Goal: Information Seeking & Learning: Learn about a topic

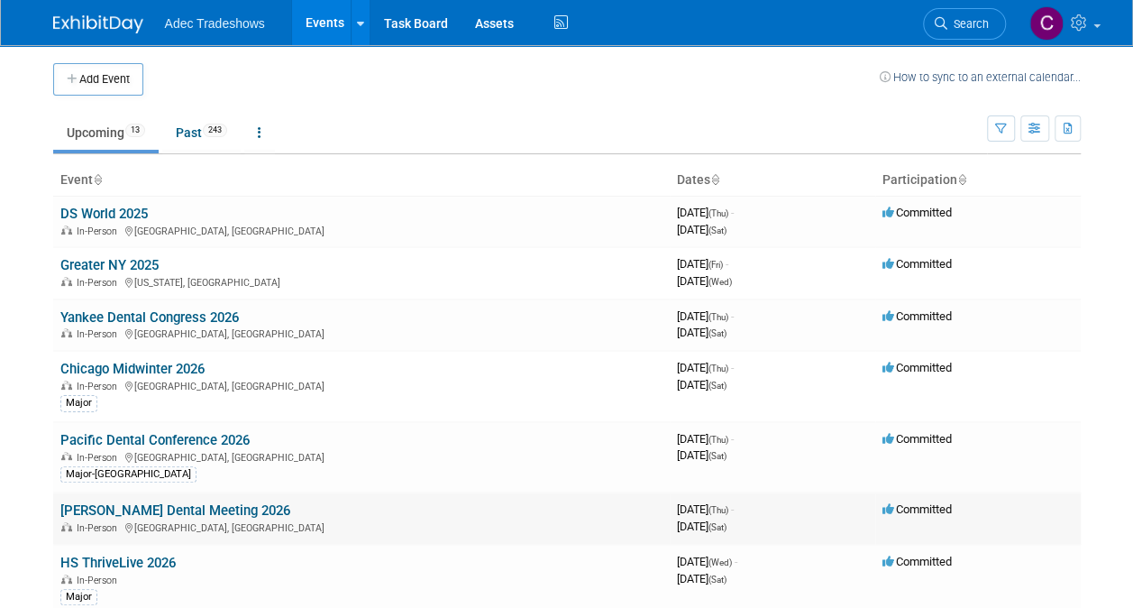
click at [146, 497] on td "Hinman Dental Meeting 2026 In-Person Atlanta, GA" at bounding box center [361, 517] width 617 height 51
click at [147, 504] on link "Hinman Dental Meeting 2026" at bounding box center [175, 510] width 230 height 16
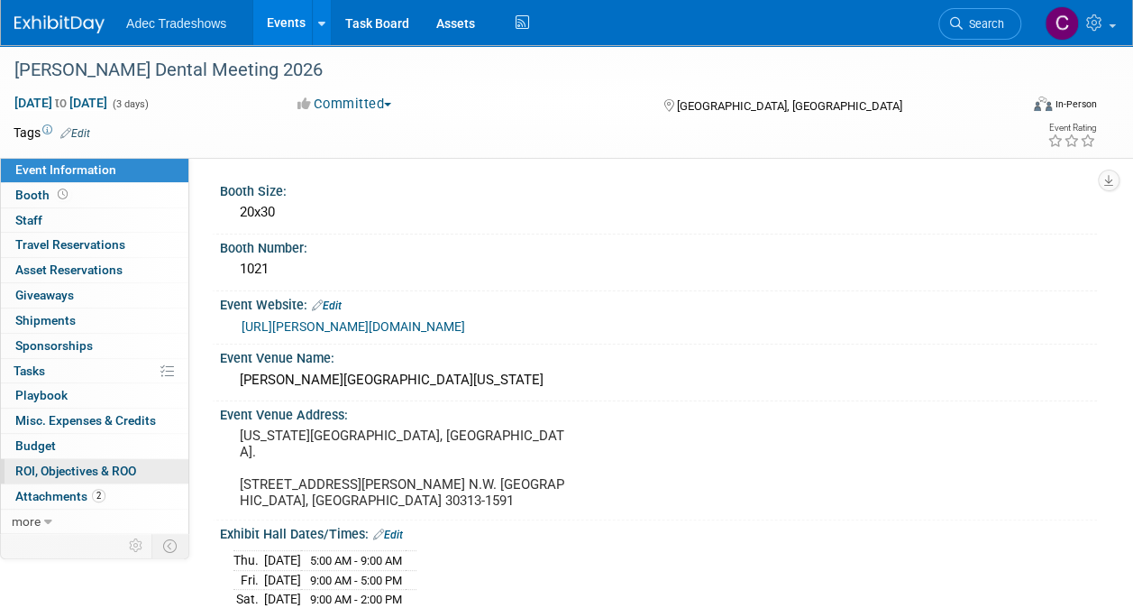
click at [44, 478] on link "0 ROI, Objectives & ROO 0" at bounding box center [95, 471] width 188 height 24
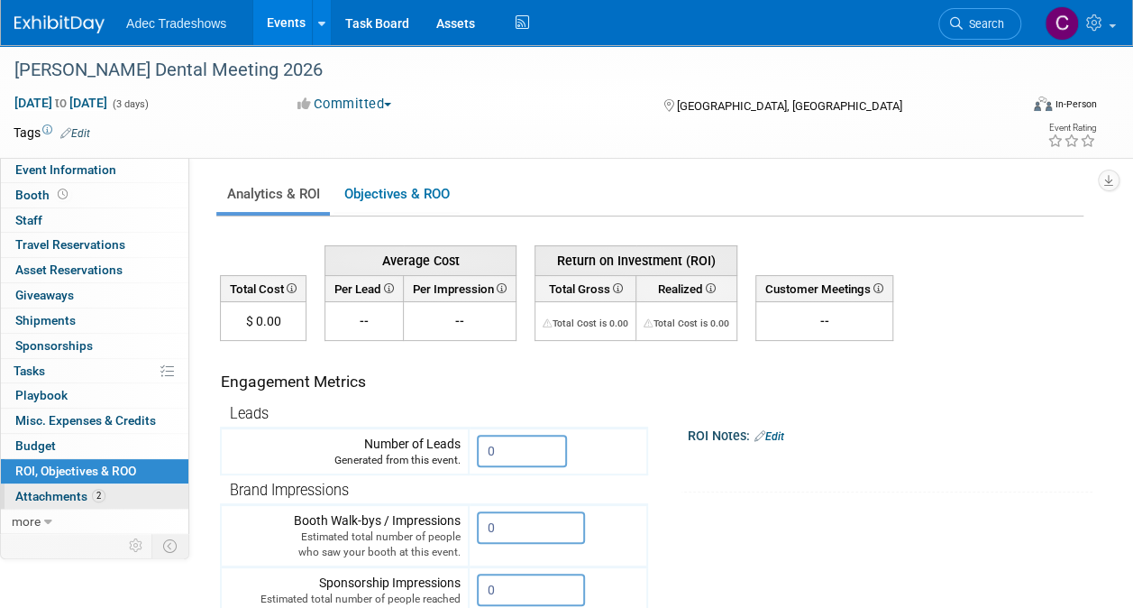
click at [52, 490] on span "Attachments 2" at bounding box center [60, 496] width 90 height 14
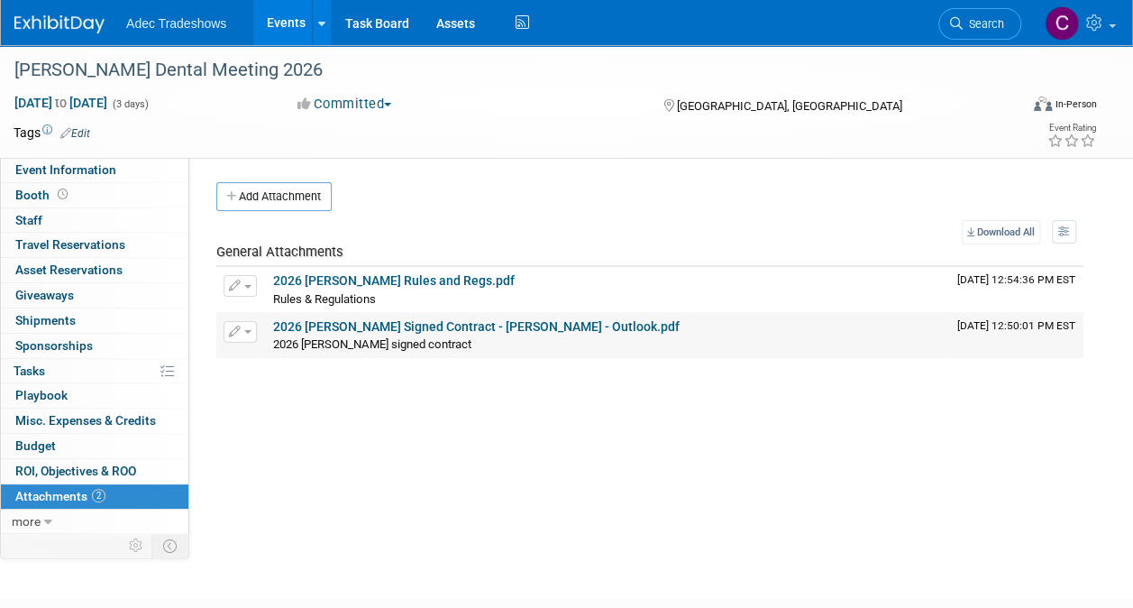
click at [313, 331] on link "2026 Hinman Signed Contract - Carol Schmidlin - Outlook.pdf" at bounding box center [476, 326] width 407 height 14
click at [208, 31] on ul "Adec Tradeshows Events Add Event Bulk Upload Events Shareable Event Boards Rece…" at bounding box center [330, 22] width 408 height 45
click at [278, 31] on link "Events" at bounding box center [286, 22] width 66 height 45
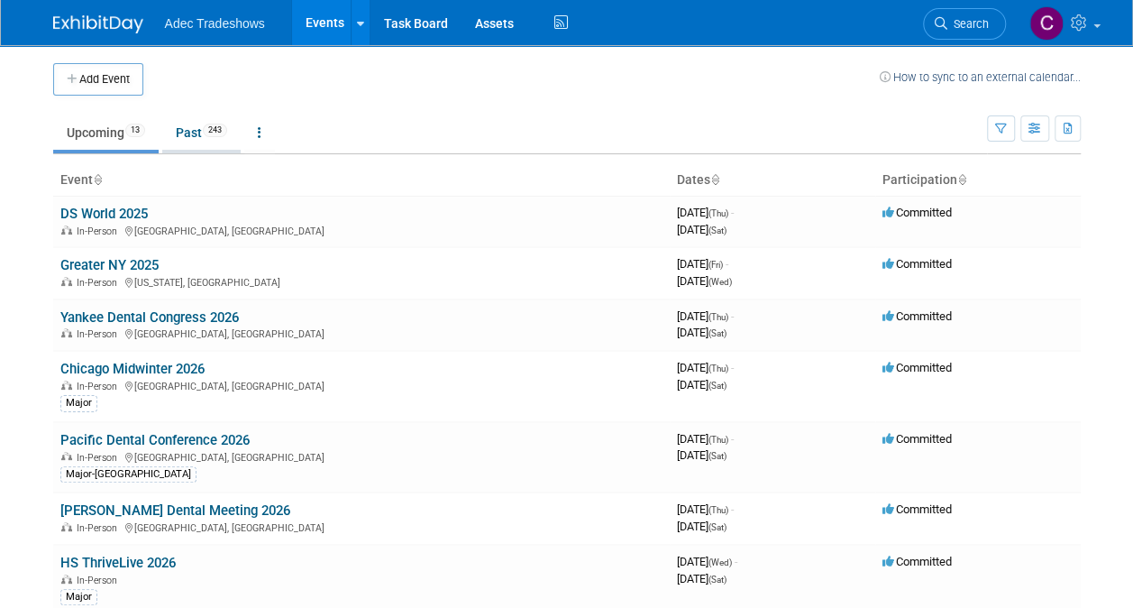
click at [201, 133] on link "Past 243" at bounding box center [201, 132] width 78 height 34
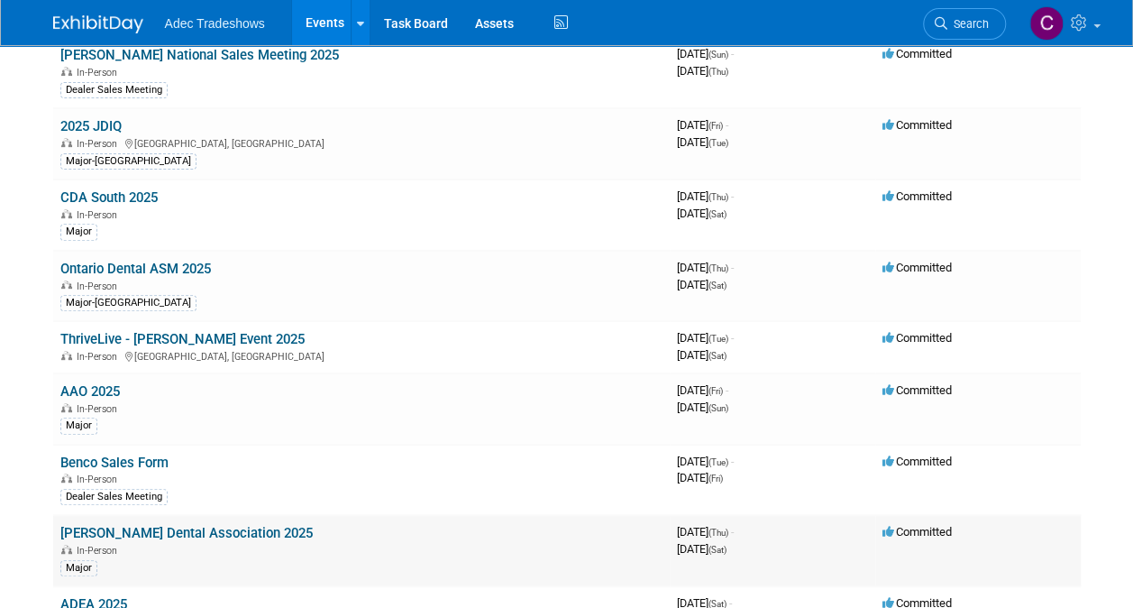
scroll to position [270, 0]
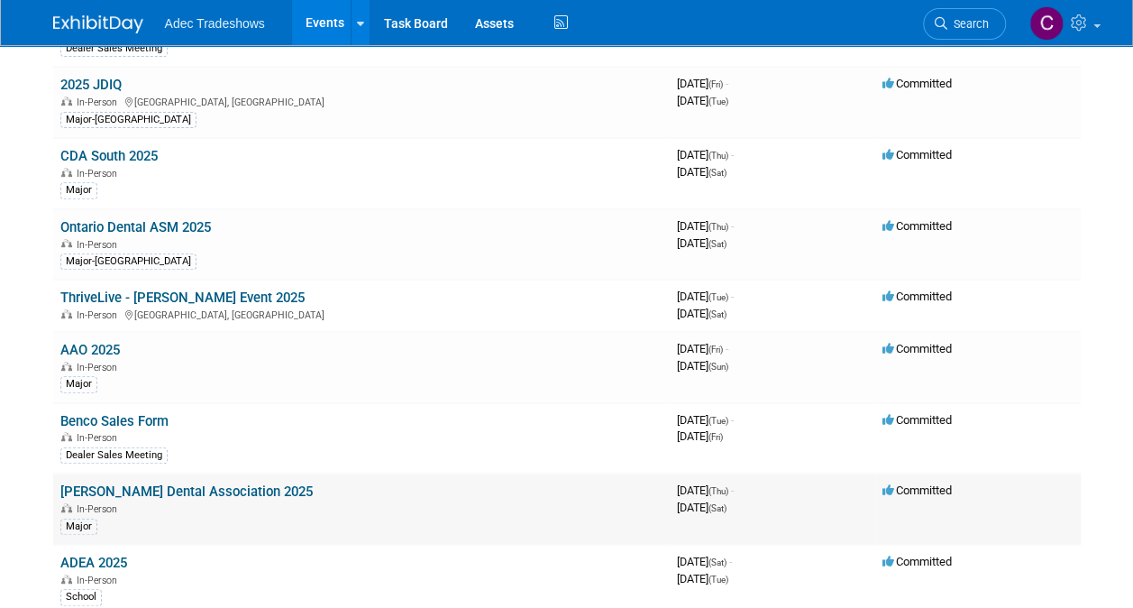
click at [165, 483] on link "[PERSON_NAME] Dental Association 2025" at bounding box center [186, 491] width 252 height 16
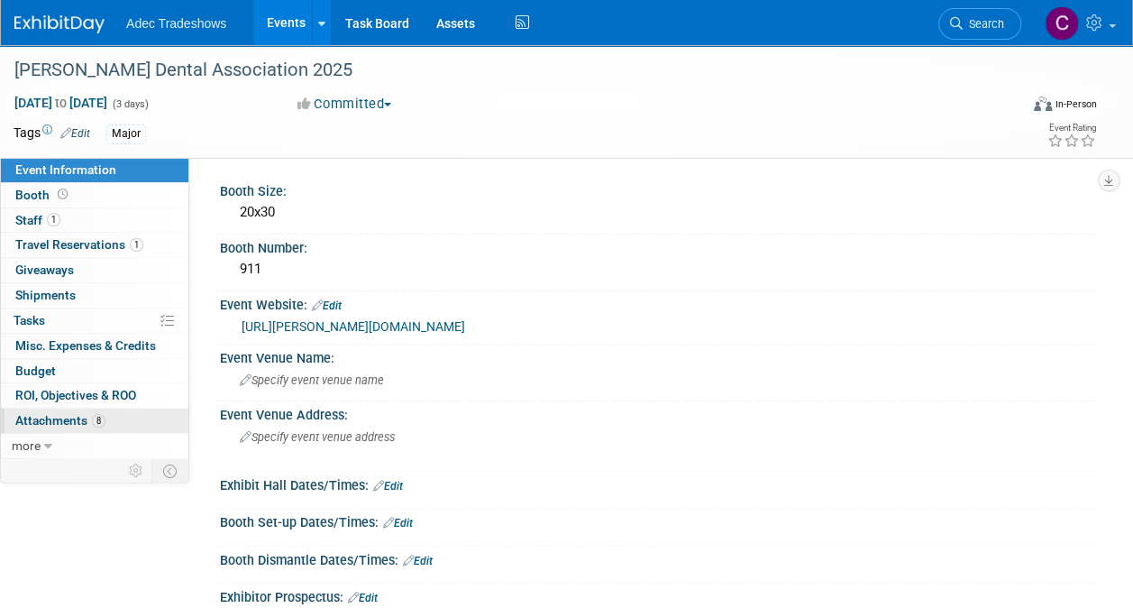
click at [76, 413] on span "Attachments 8" at bounding box center [60, 420] width 90 height 14
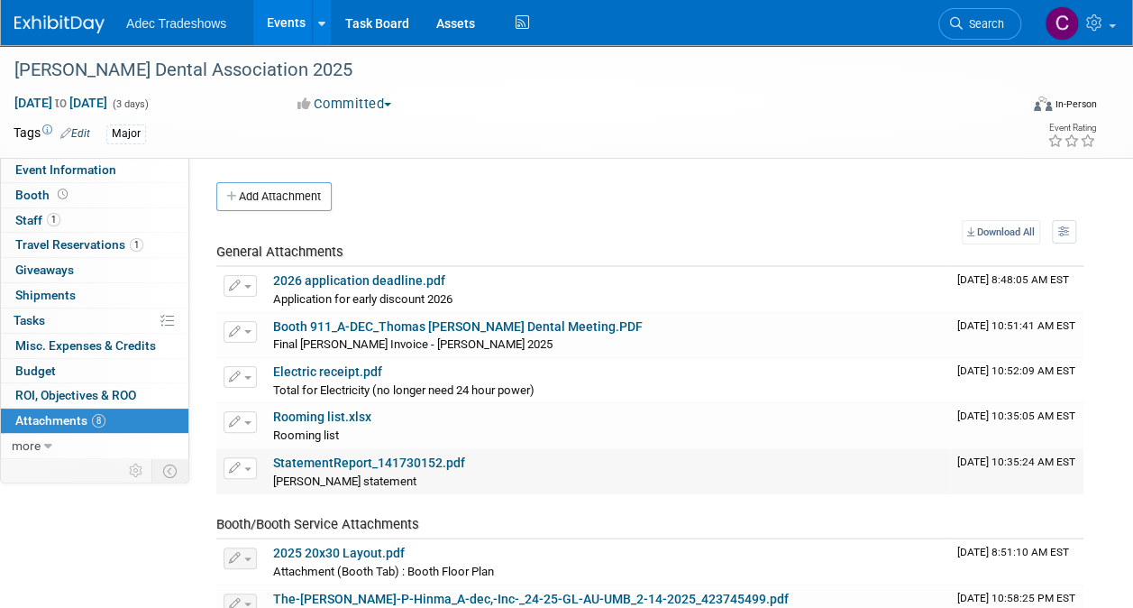
click at [359, 472] on div "[PERSON_NAME] statement [PERSON_NAME] statement X" at bounding box center [608, 481] width 670 height 18
click at [324, 465] on link "StatementReport_141730152.pdf" at bounding box center [369, 462] width 192 height 14
click at [276, 18] on link "Events" at bounding box center [286, 22] width 66 height 45
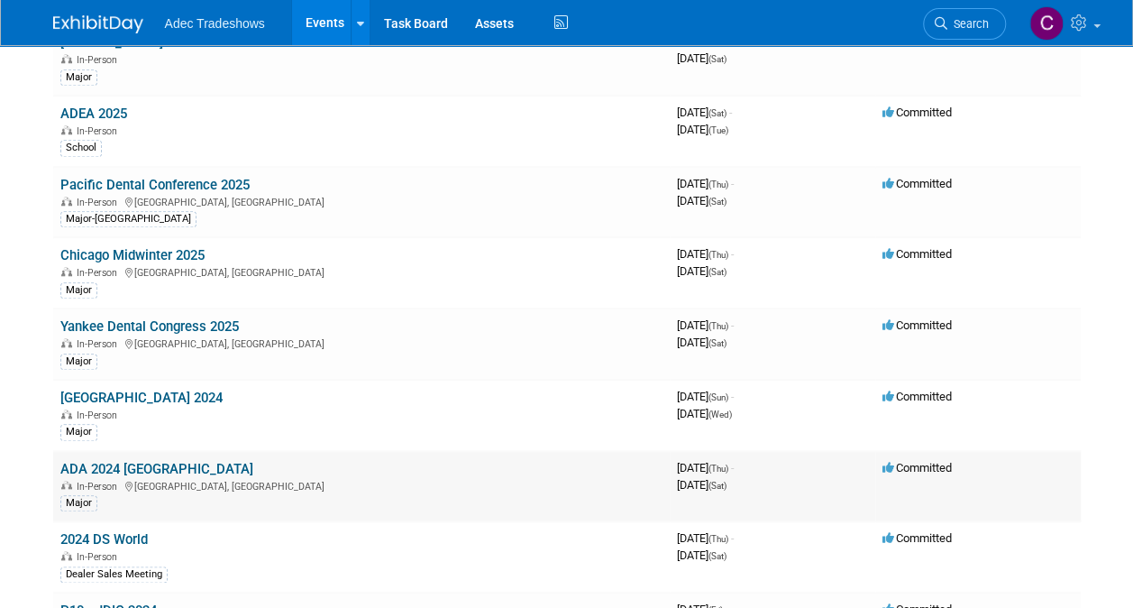
scroll to position [721, 0]
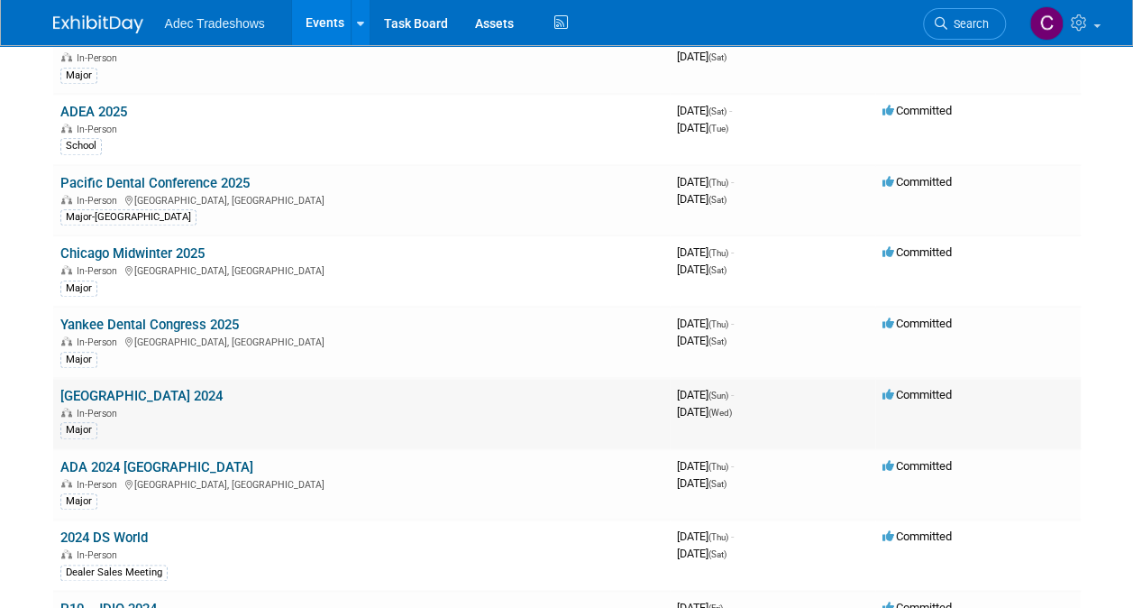
click at [126, 392] on link "[GEOGRAPHIC_DATA] 2024" at bounding box center [141, 396] width 162 height 16
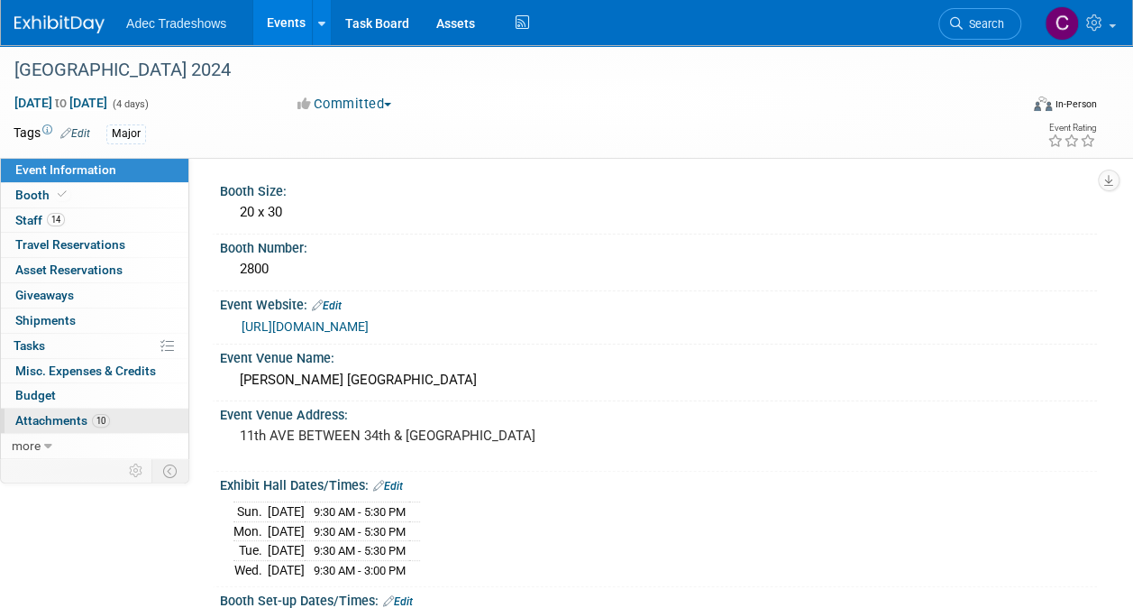
click at [80, 418] on span "Attachments 10" at bounding box center [62, 420] width 95 height 14
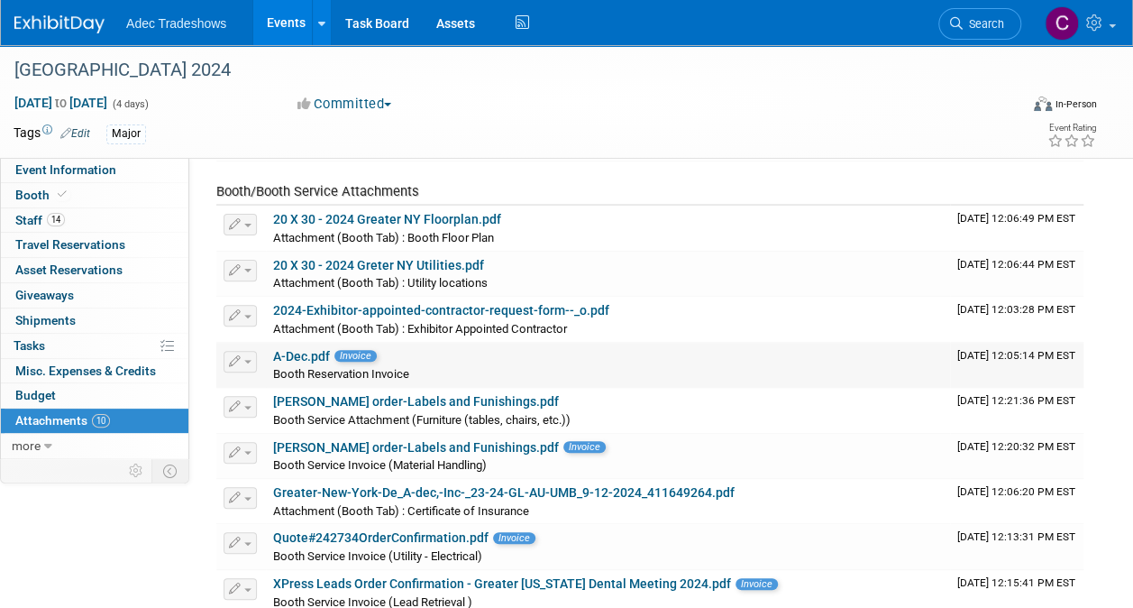
scroll to position [180, 0]
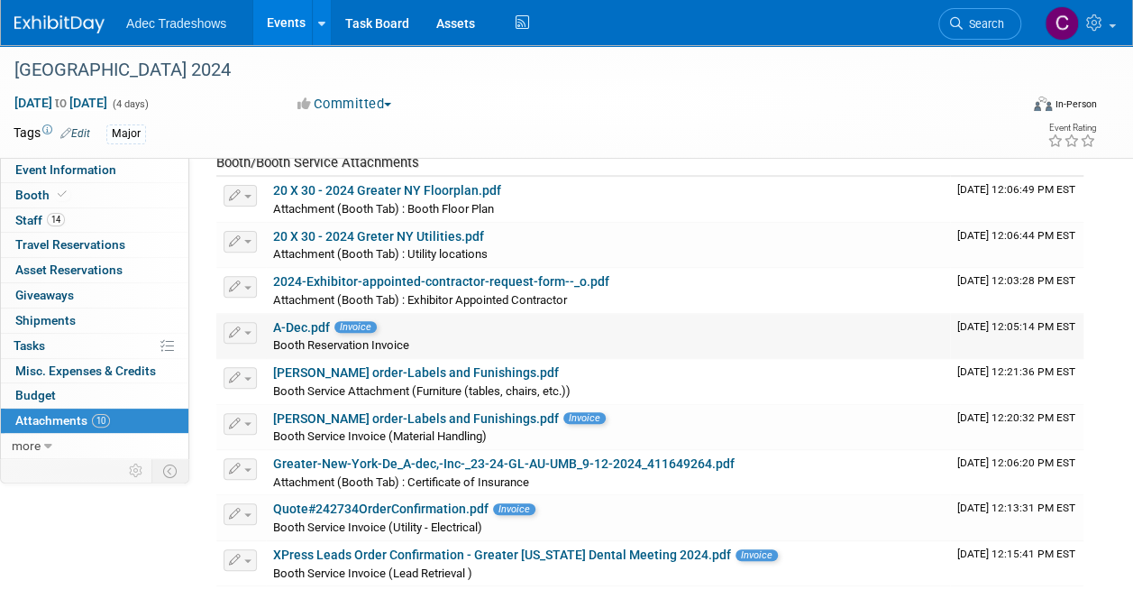
click at [325, 330] on link "A-Dec.pdf" at bounding box center [301, 327] width 57 height 14
click at [283, 28] on link "Events" at bounding box center [286, 22] width 66 height 45
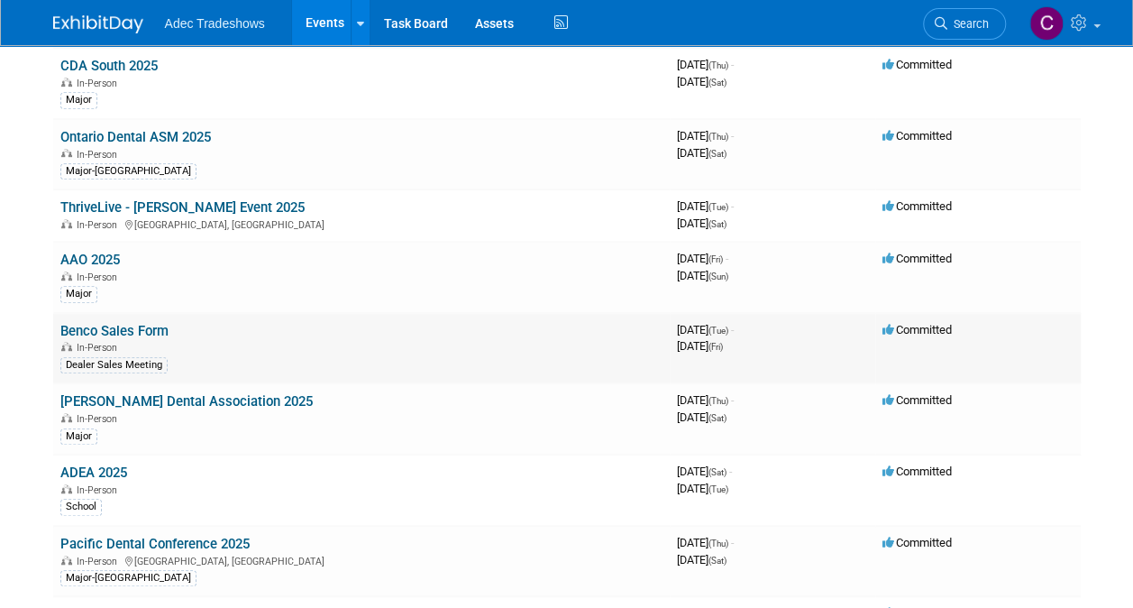
scroll to position [451, 0]
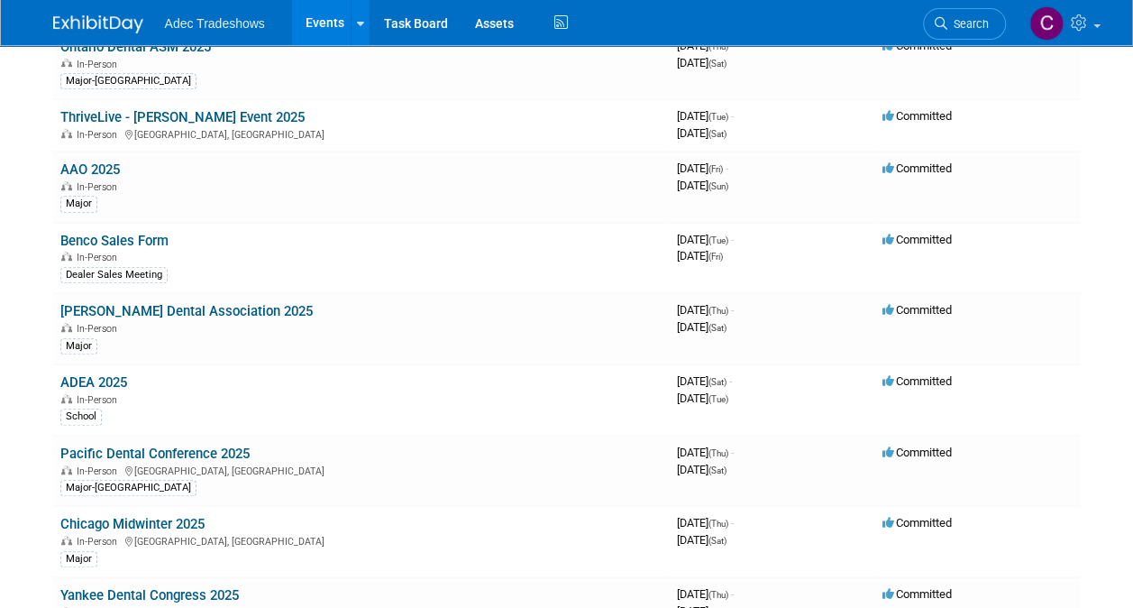
click at [180, 447] on link "Pacific Dental Conference 2025" at bounding box center [154, 453] width 189 height 16
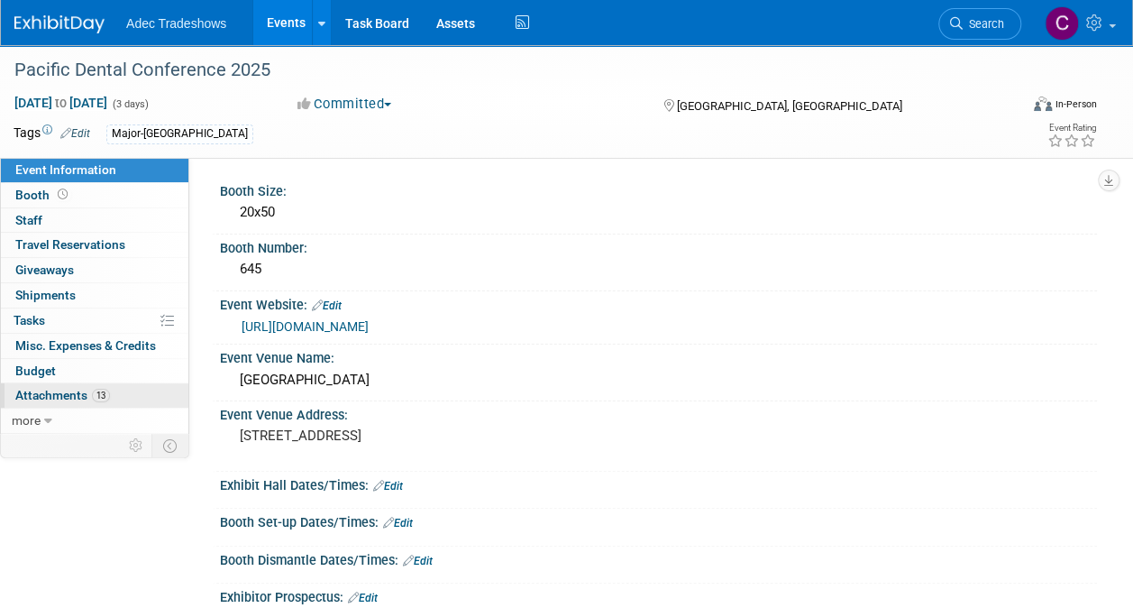
drag, startPoint x: 72, startPoint y: 386, endPoint x: 84, endPoint y: 388, distance: 11.9
click at [74, 388] on span "Attachments 13" at bounding box center [62, 395] width 95 height 14
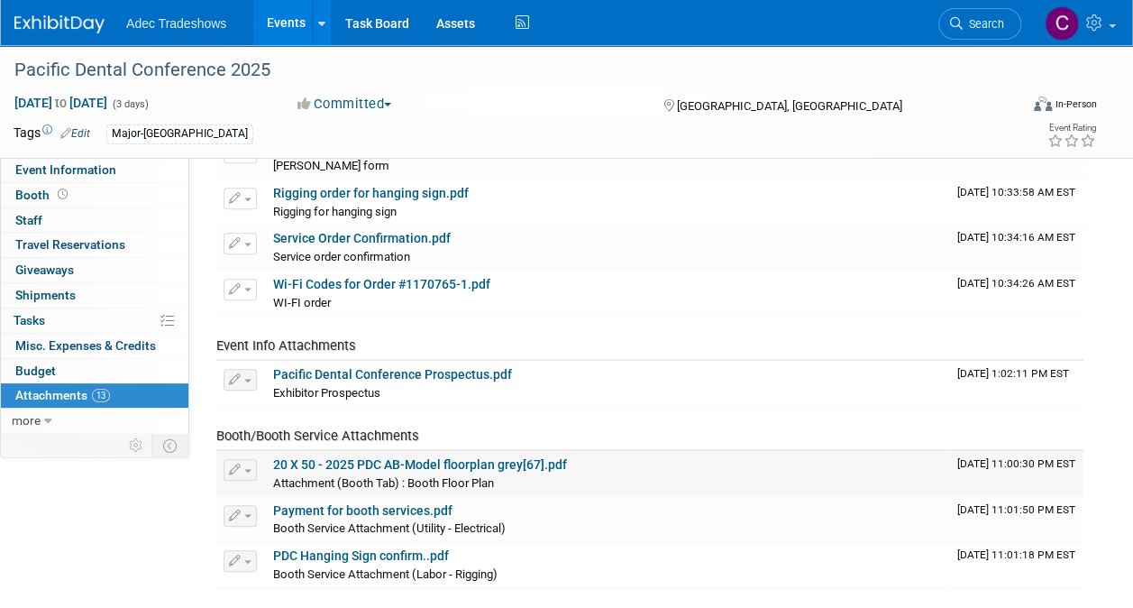
scroll to position [451, 0]
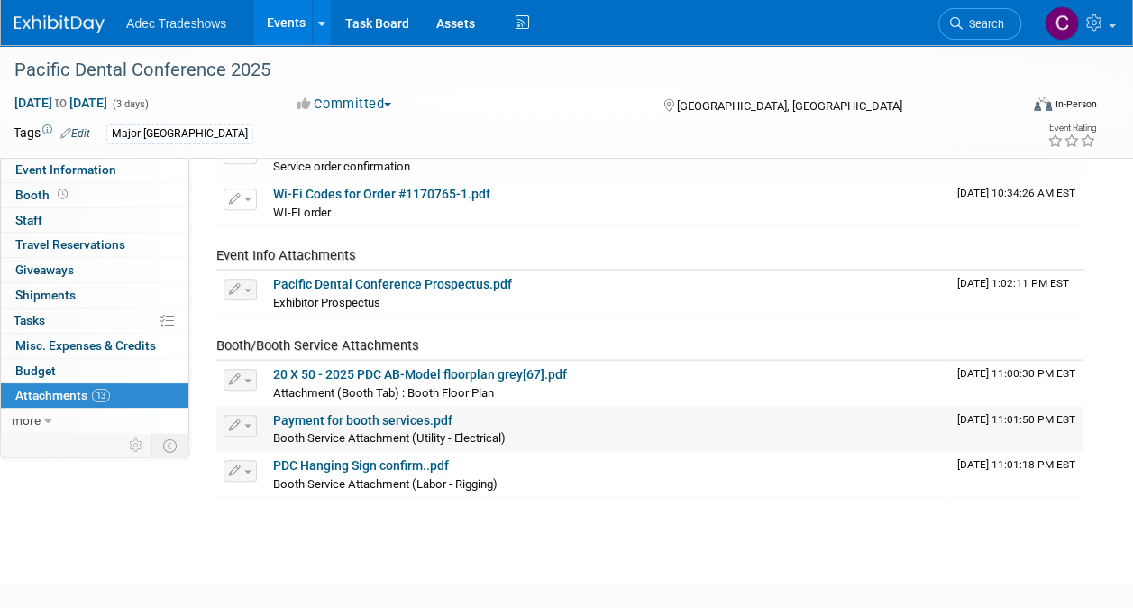
click at [359, 428] on div "Booth Service Attachment (Utility - Electrical)" at bounding box center [608, 437] width 670 height 18
click at [373, 415] on link "Payment for booth services.pdf" at bounding box center [362, 420] width 179 height 14
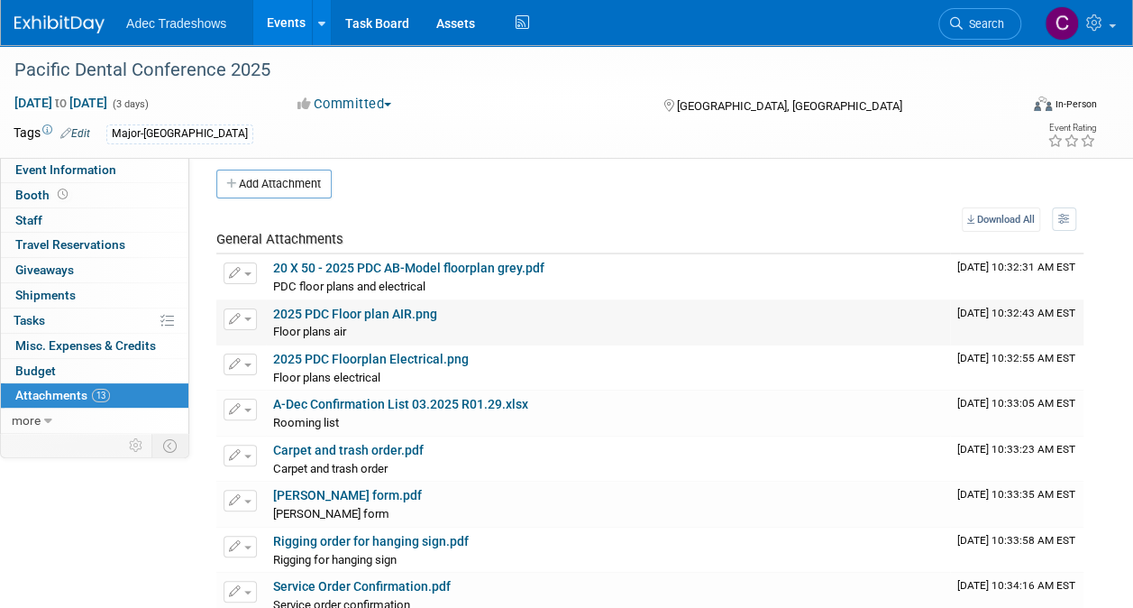
scroll to position [0, 0]
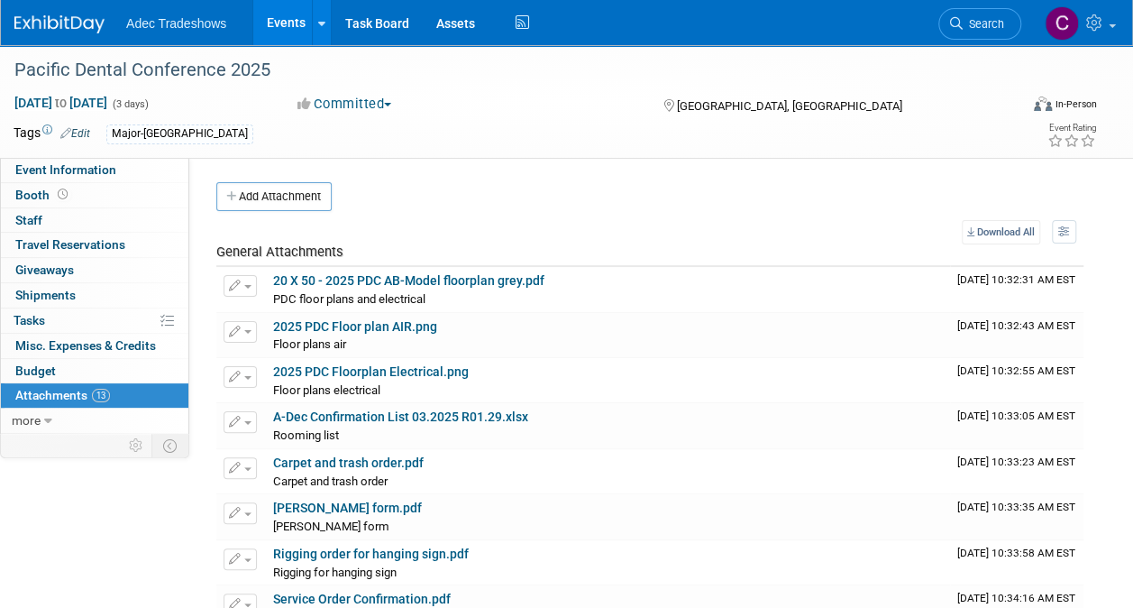
click at [289, 34] on link "Events" at bounding box center [286, 22] width 66 height 45
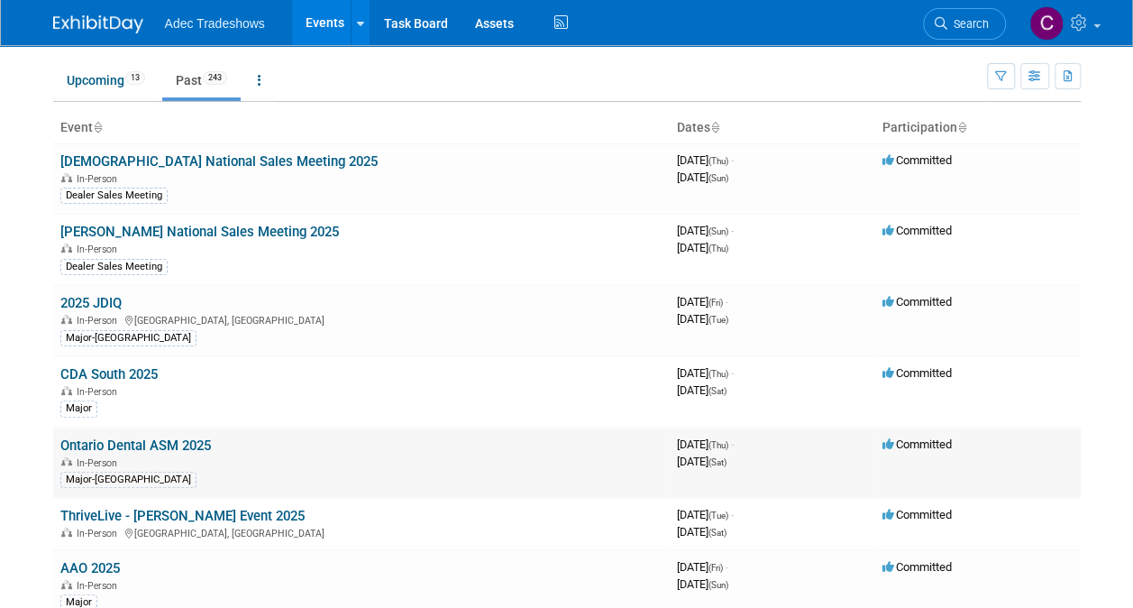
scroll to position [90, 0]
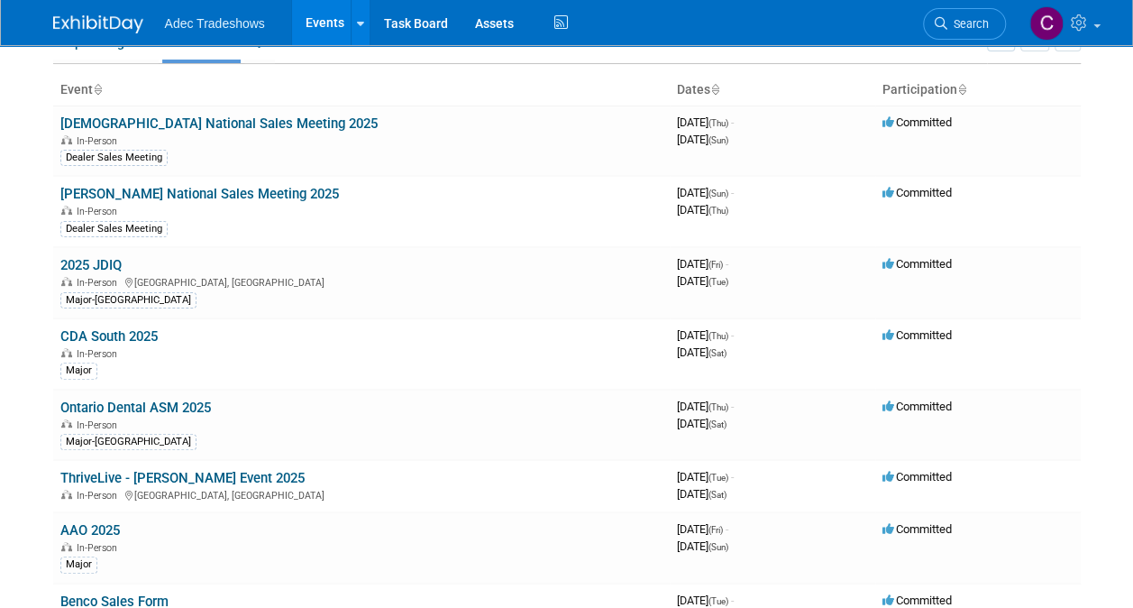
click at [149, 402] on link "Ontario Dental ASM 2025" at bounding box center [135, 407] width 151 height 16
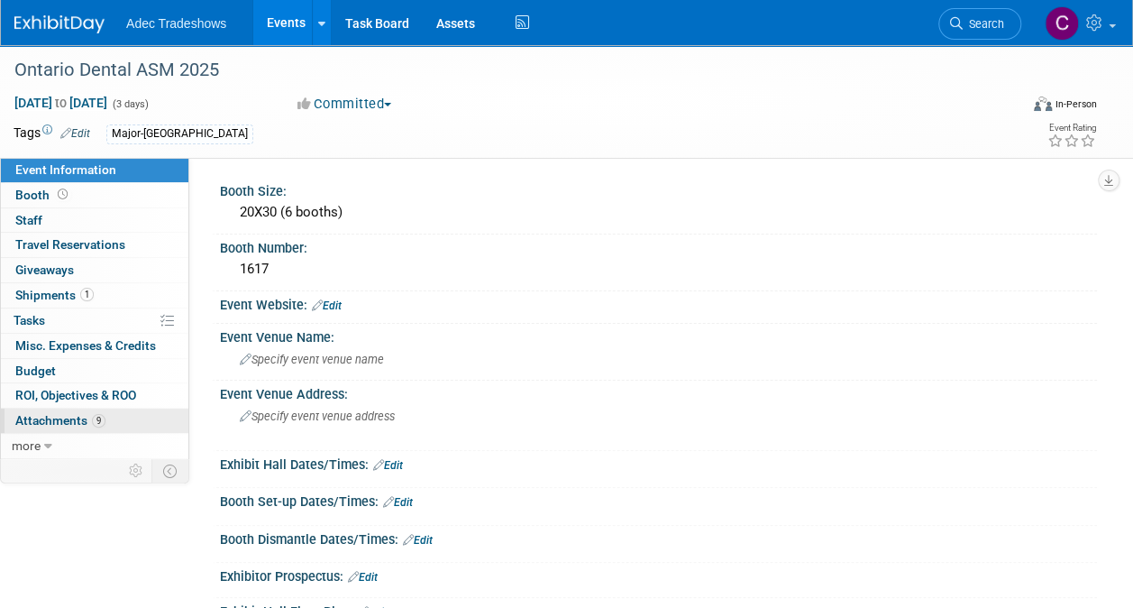
click at [76, 420] on span "Attachments 9" at bounding box center [60, 420] width 90 height 14
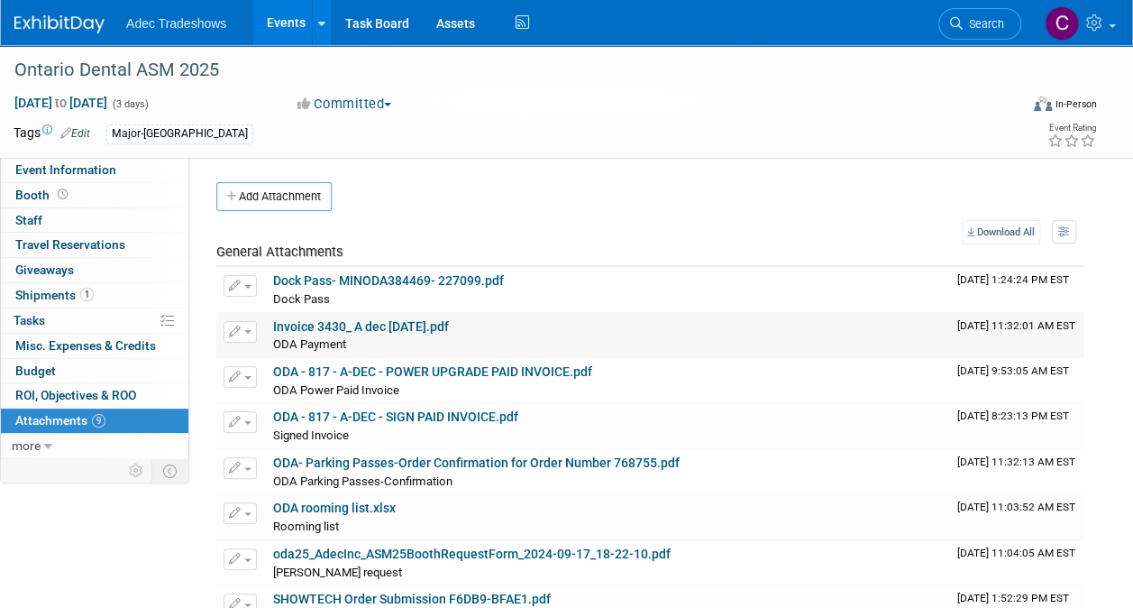
click at [408, 329] on link "Invoice 3430_ A dec [DATE].pdf" at bounding box center [361, 326] width 176 height 14
click at [285, 24] on link "Events" at bounding box center [286, 22] width 66 height 45
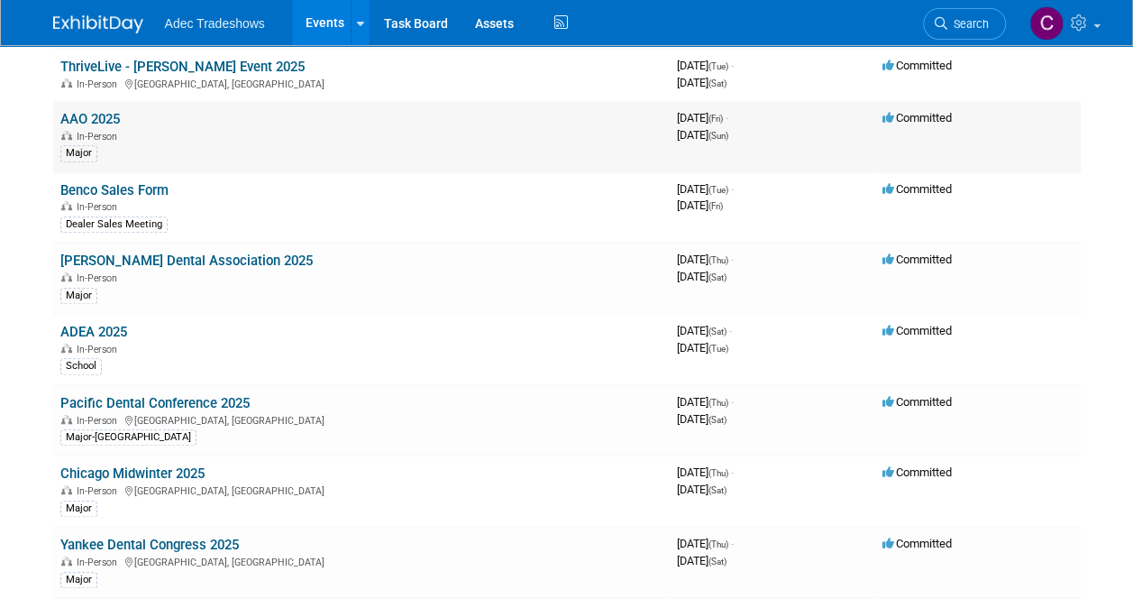
scroll to position [541, 0]
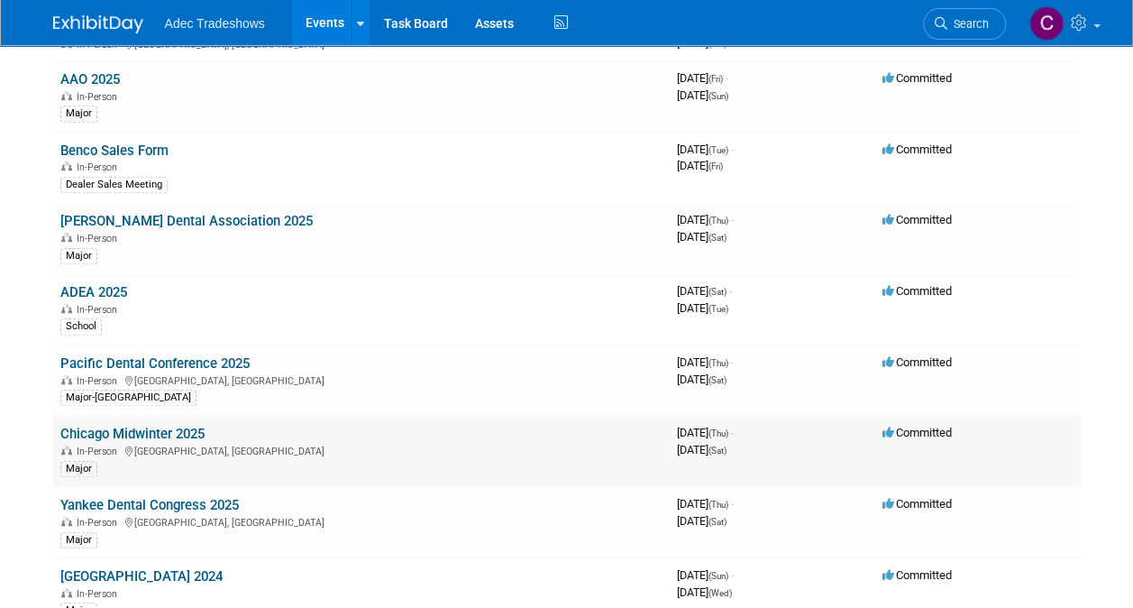
click at [167, 443] on div "In-Person Chicago, IL" at bounding box center [361, 450] width 602 height 14
click at [164, 433] on link "Chicago Midwinter 2025" at bounding box center [132, 434] width 144 height 16
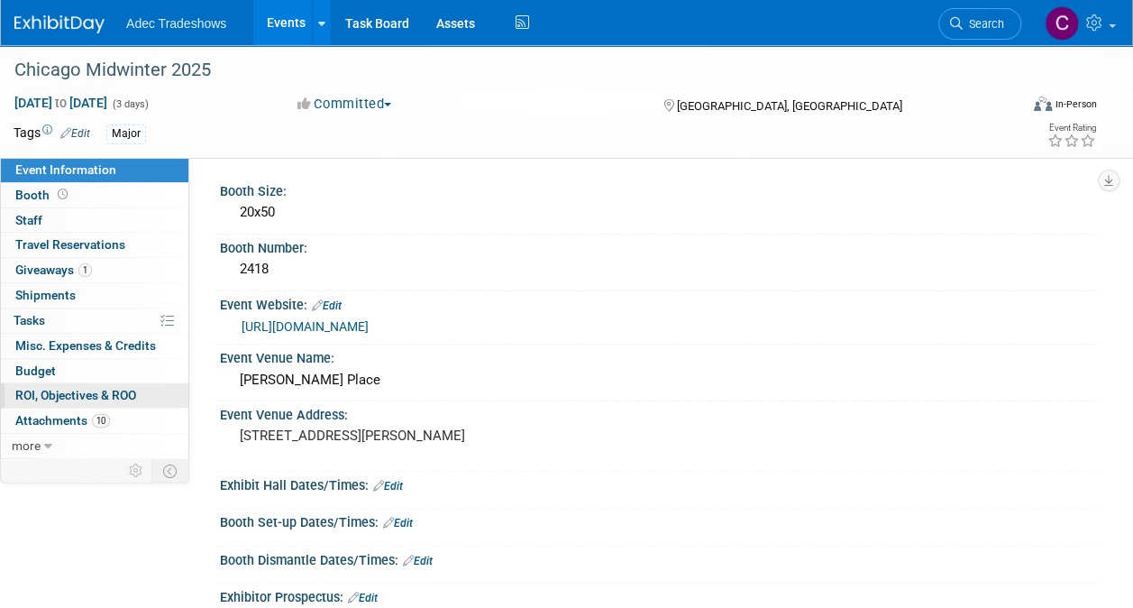
click at [45, 408] on link "10 Attachments 10" at bounding box center [95, 420] width 188 height 24
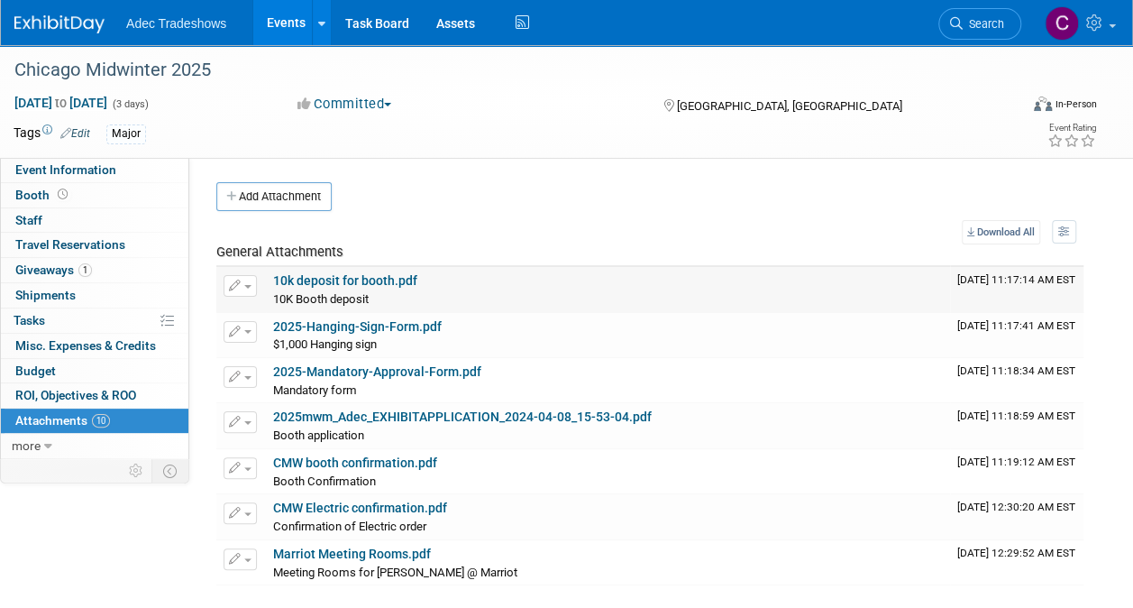
click at [346, 270] on td "10k deposit for booth.pdf 10K Booth deposit 10K Booth deposit X" at bounding box center [608, 289] width 684 height 45
click at [346, 278] on link "10k deposit for booth.pdf" at bounding box center [345, 280] width 144 height 14
click at [319, 422] on link "2025mwm_Adec_EXHIBITAPPLICATION_2024-04-08_15-53-04.pdf" at bounding box center [462, 416] width 379 height 14
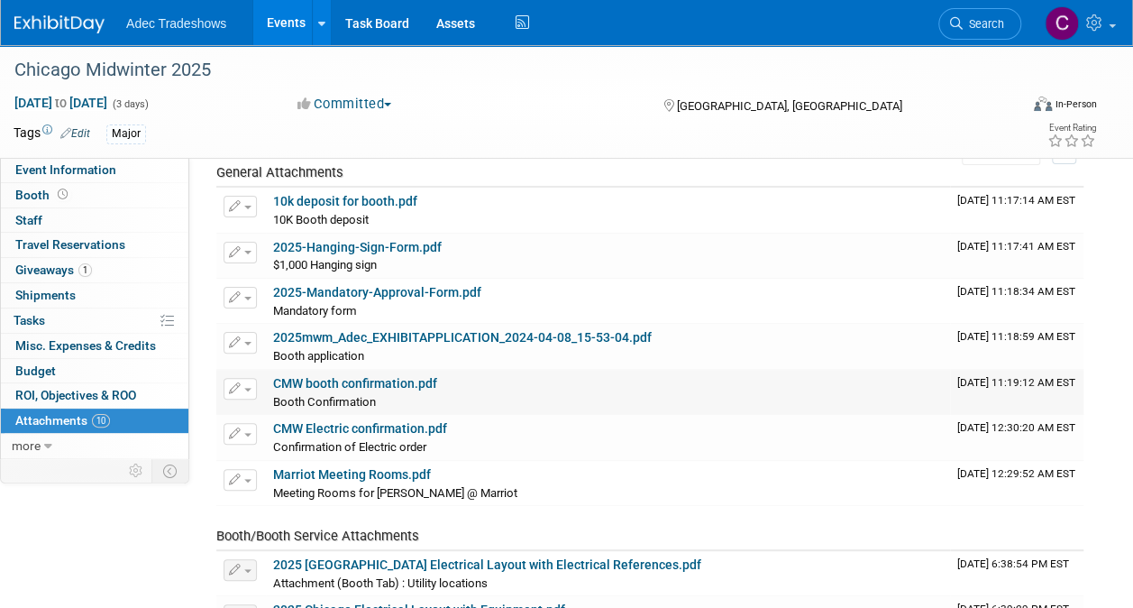
scroll to position [270, 0]
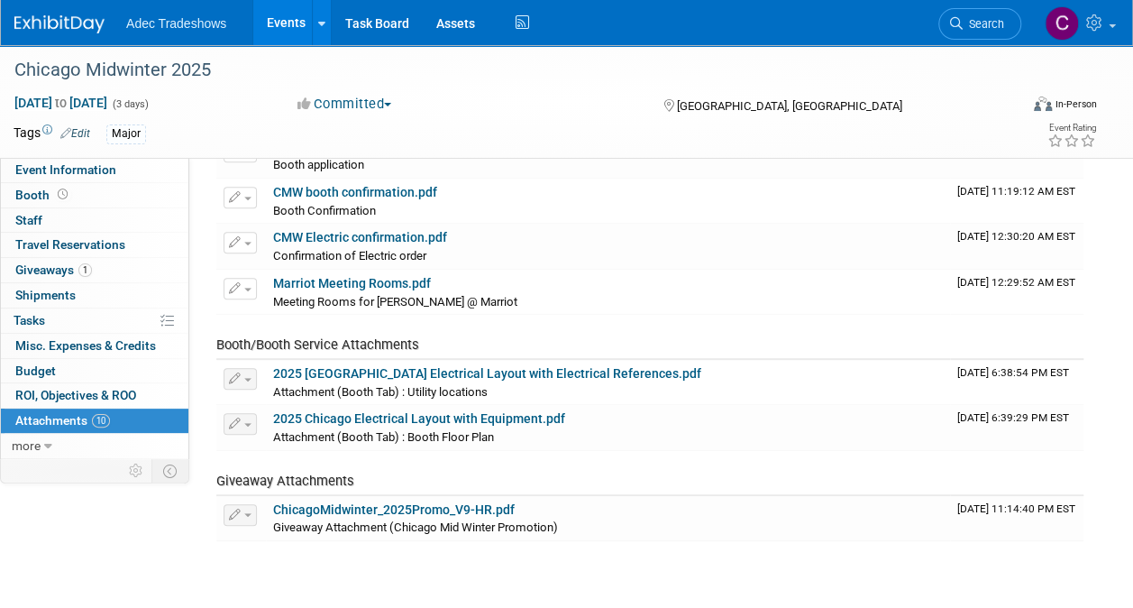
click at [281, 16] on link "Events" at bounding box center [286, 22] width 66 height 45
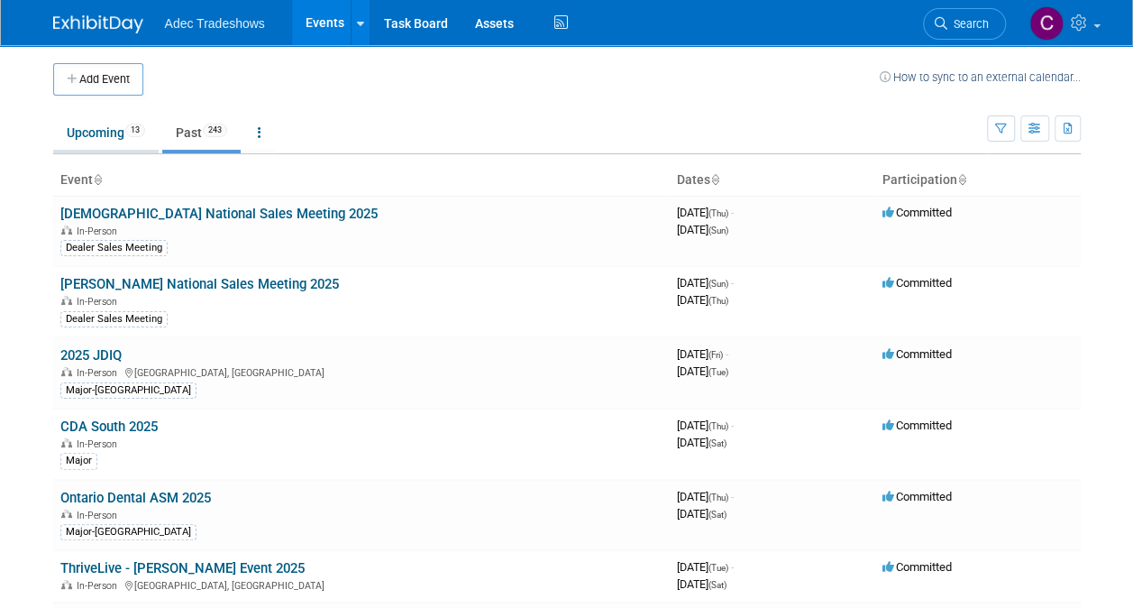
click at [117, 130] on link "Upcoming 13" at bounding box center [105, 132] width 105 height 34
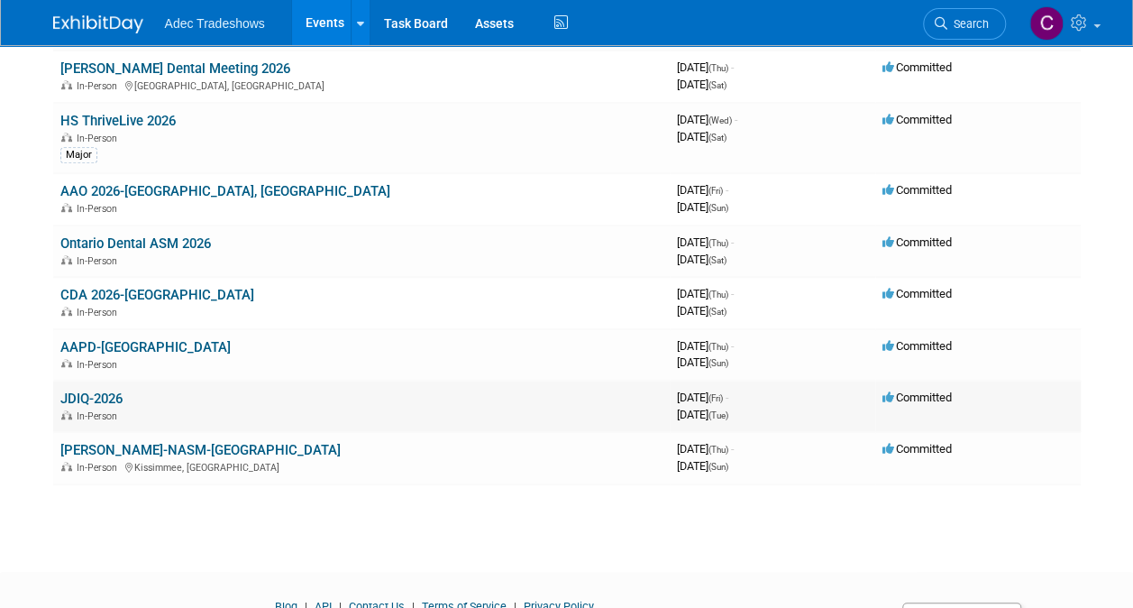
scroll to position [451, 0]
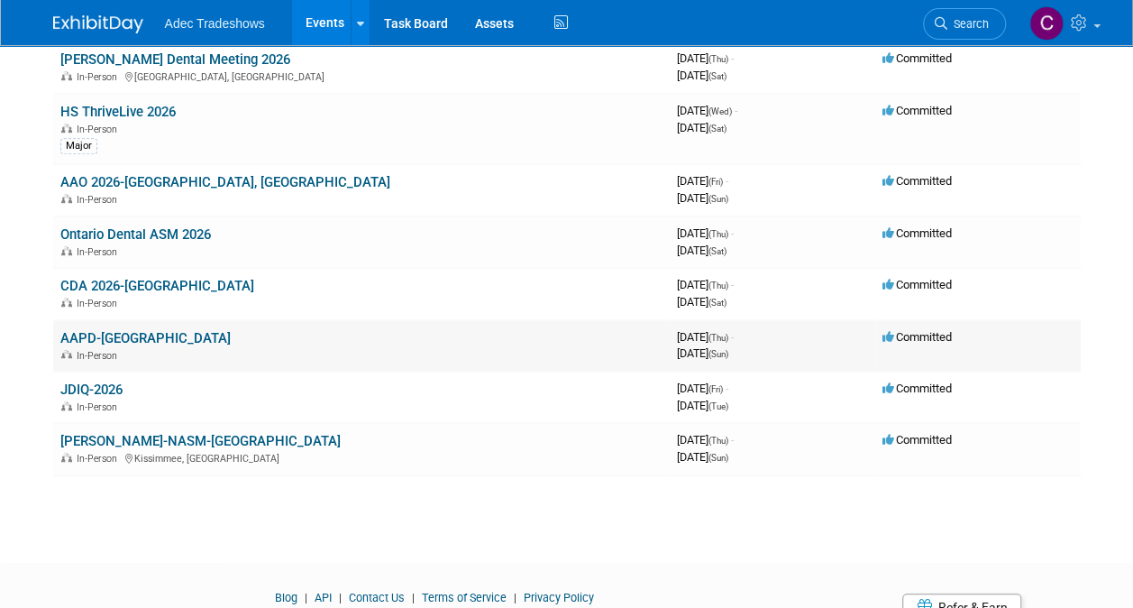
click at [122, 335] on link "AAPD-[GEOGRAPHIC_DATA]" at bounding box center [145, 338] width 170 height 16
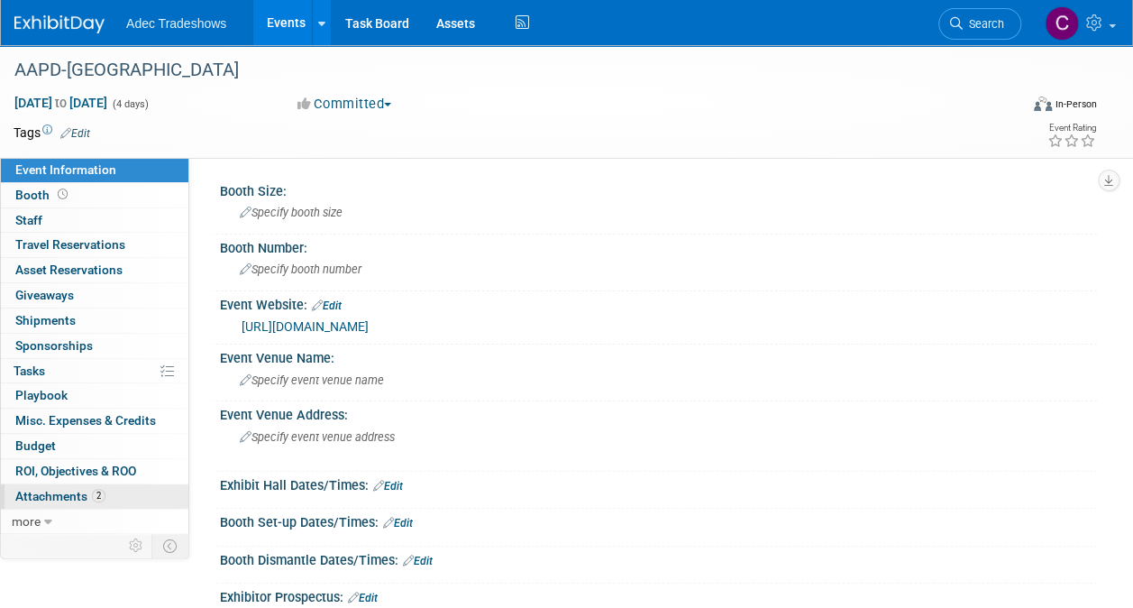
drag, startPoint x: 70, startPoint y: 490, endPoint x: 80, endPoint y: 490, distance: 9.9
click at [71, 490] on span "Attachments 2" at bounding box center [60, 496] width 90 height 14
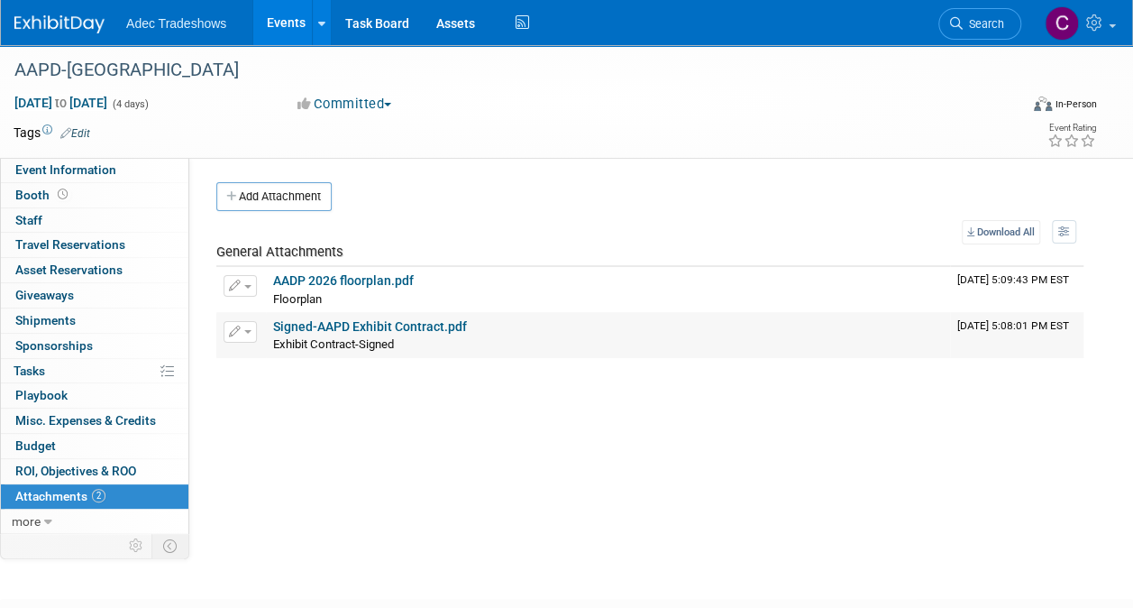
click at [314, 323] on link "Signed-AAPD Exhibit Contract.pdf" at bounding box center [370, 326] width 194 height 14
